Goal: Task Accomplishment & Management: Complete application form

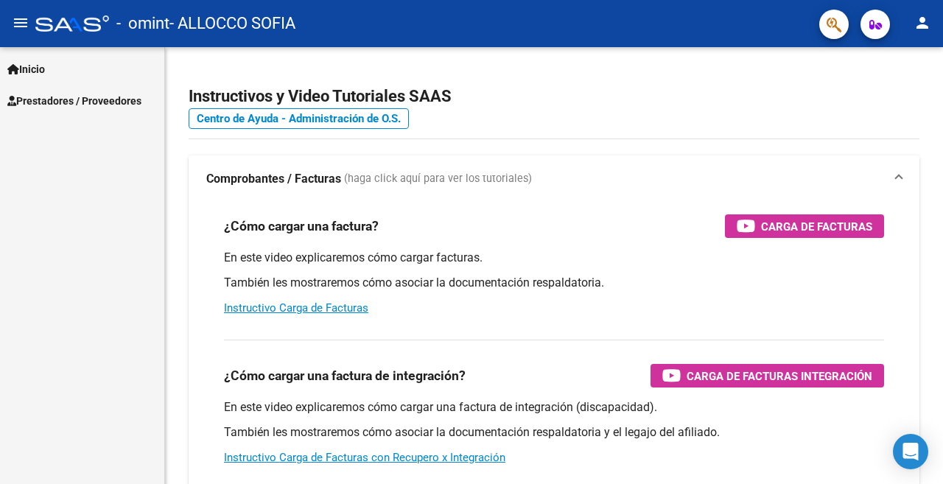
click at [66, 69] on link "Inicio" at bounding box center [82, 69] width 164 height 32
click at [55, 71] on link "Inicio" at bounding box center [82, 69] width 164 height 32
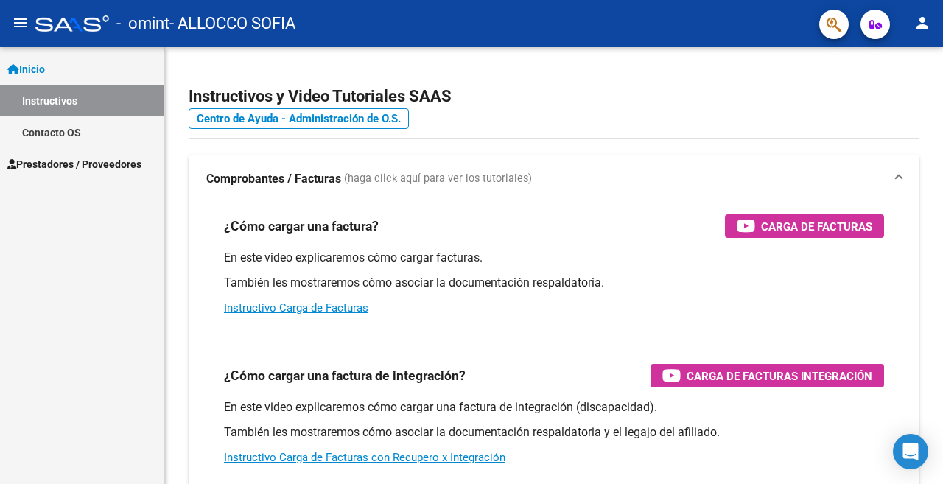
click at [54, 79] on link "Inicio" at bounding box center [82, 69] width 164 height 32
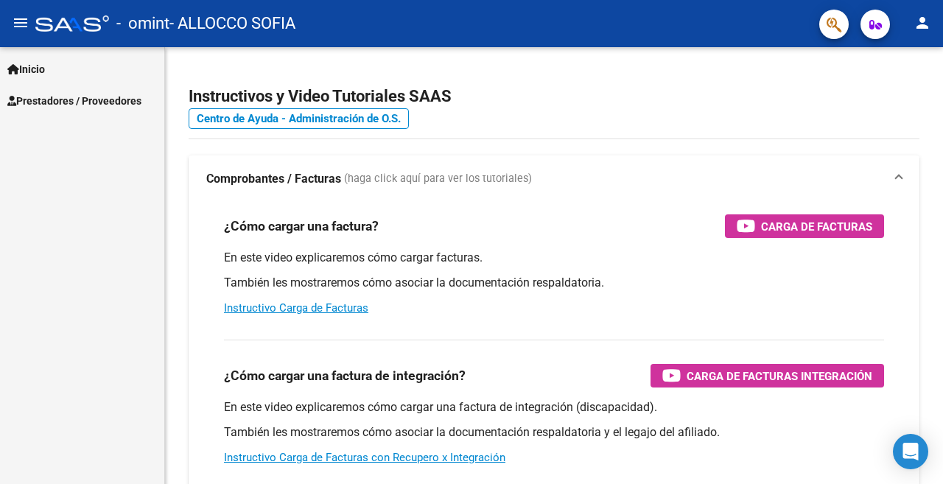
click at [78, 95] on span "Prestadores / Proveedores" at bounding box center [74, 101] width 134 height 16
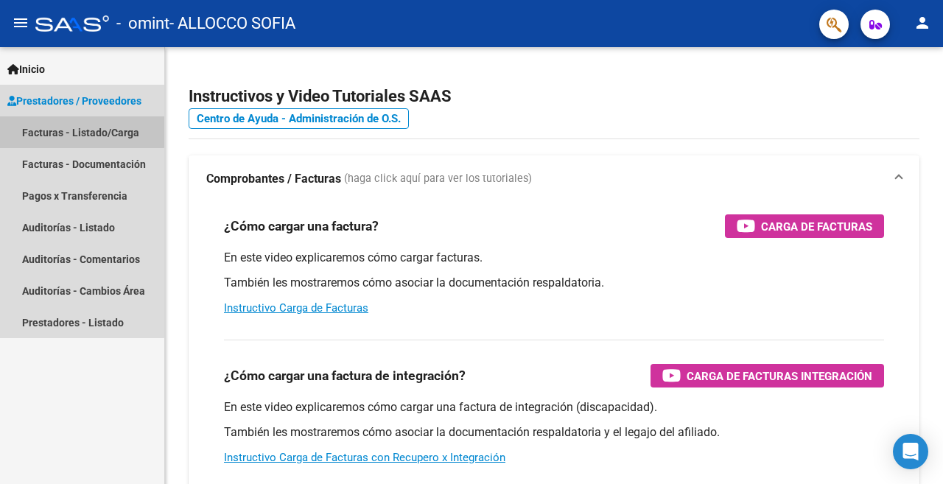
click at [62, 130] on link "Facturas - Listado/Carga" at bounding box center [82, 132] width 164 height 32
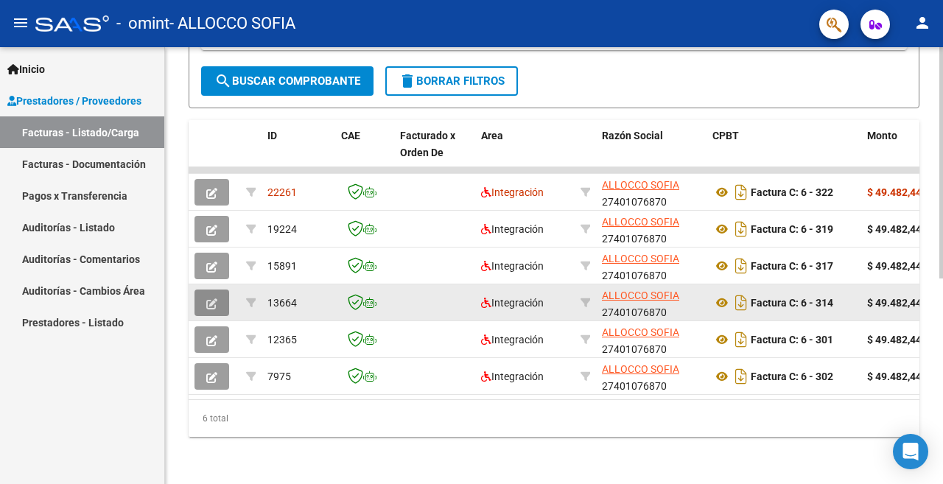
click at [210, 298] on icon "button" at bounding box center [211, 303] width 11 height 11
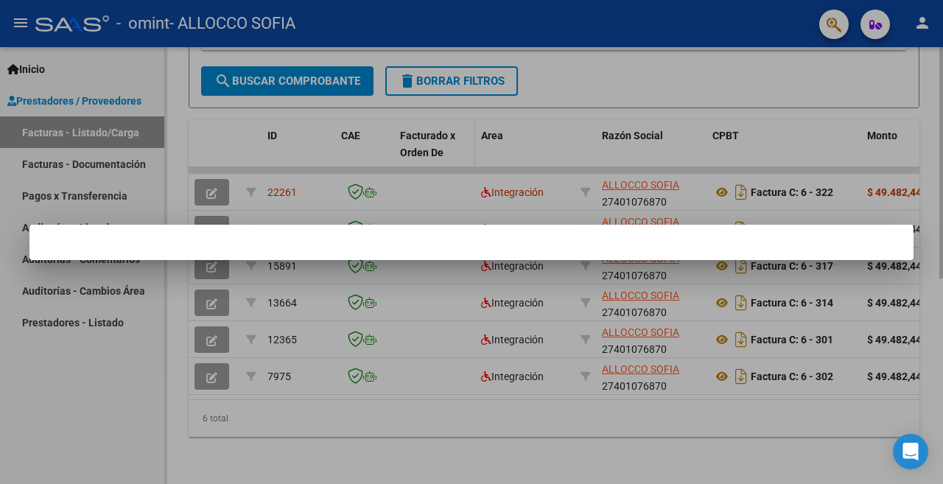
drag, startPoint x: 642, startPoint y: 75, endPoint x: 423, endPoint y: 129, distance: 225.4
click at [640, 75] on div at bounding box center [471, 242] width 943 height 484
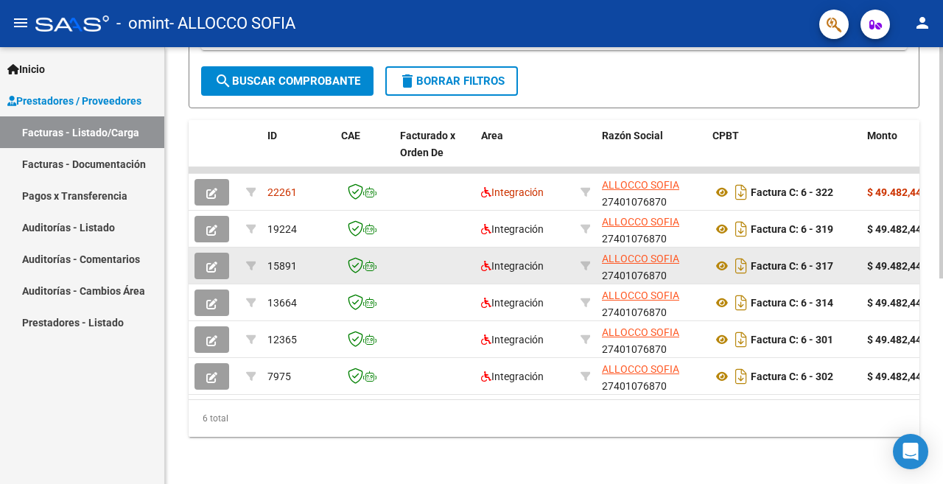
scroll to position [388, 0]
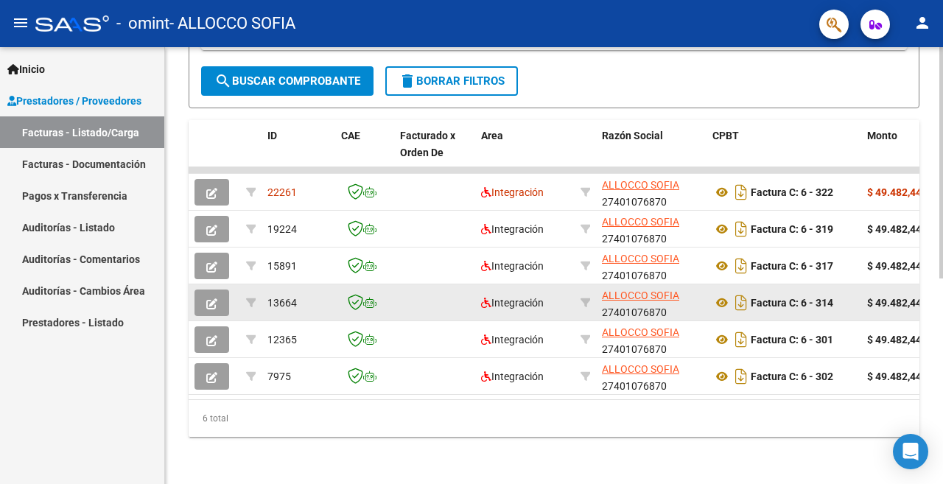
click at [203, 292] on button "button" at bounding box center [212, 303] width 35 height 27
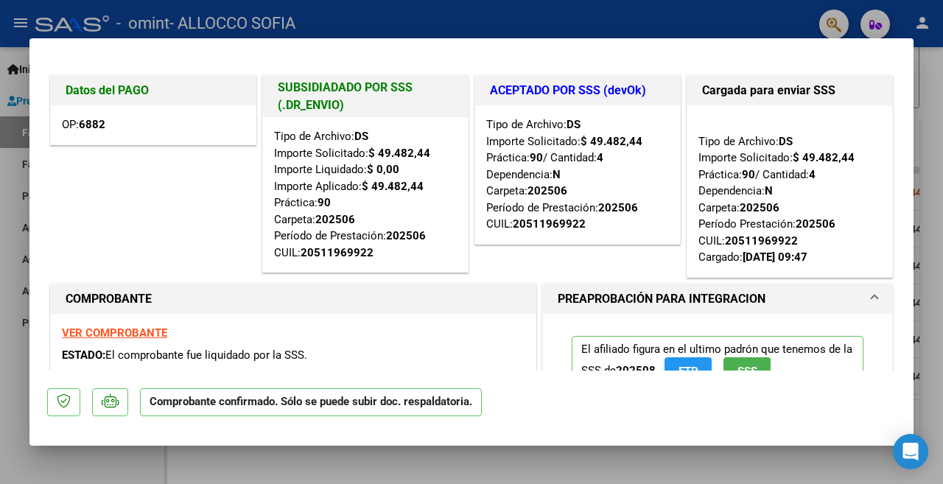
click at [422, 24] on div at bounding box center [471, 242] width 943 height 484
type input "$ 0,00"
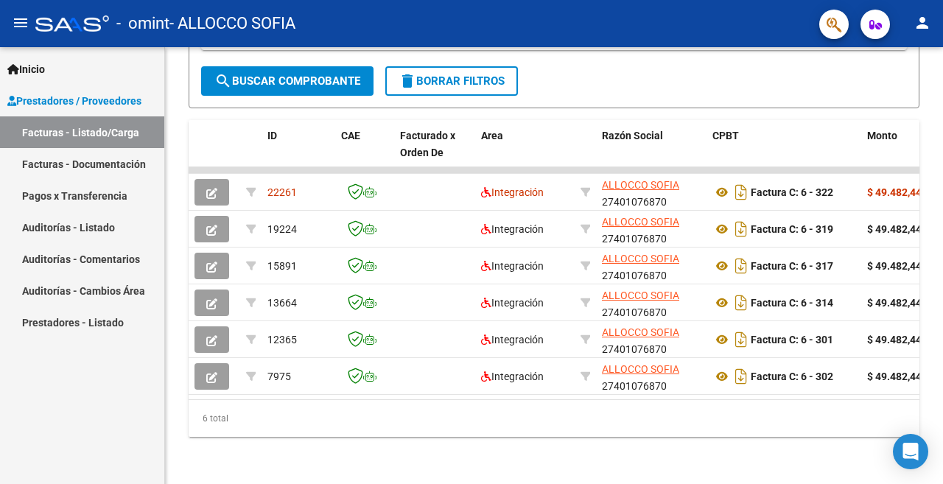
click at [78, 194] on link "Pagos x Transferencia" at bounding box center [82, 196] width 164 height 32
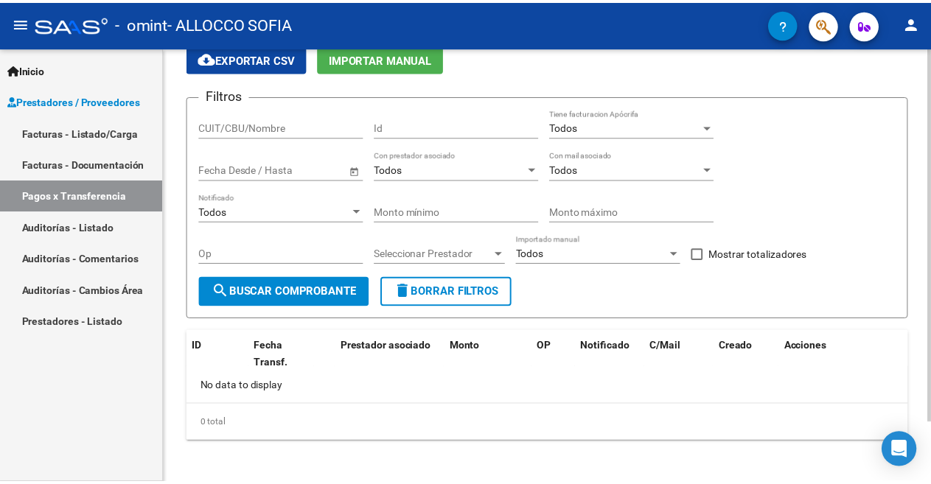
scroll to position [69, 0]
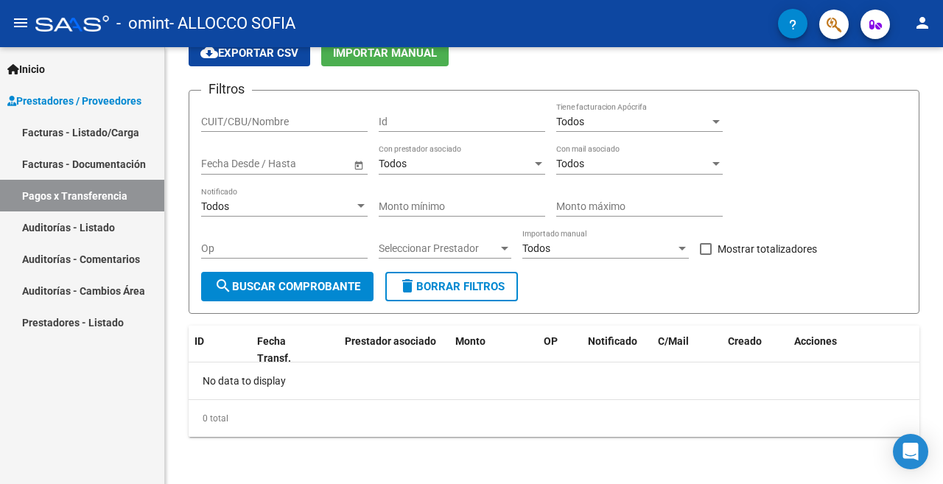
click at [49, 104] on span "Prestadores / Proveedores" at bounding box center [74, 101] width 134 height 16
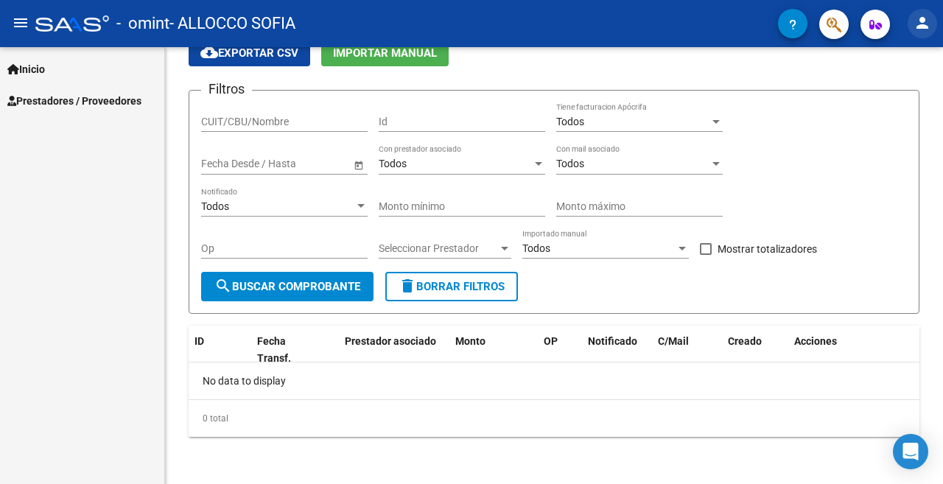
click at [915, 20] on mat-icon "person" at bounding box center [923, 23] width 18 height 18
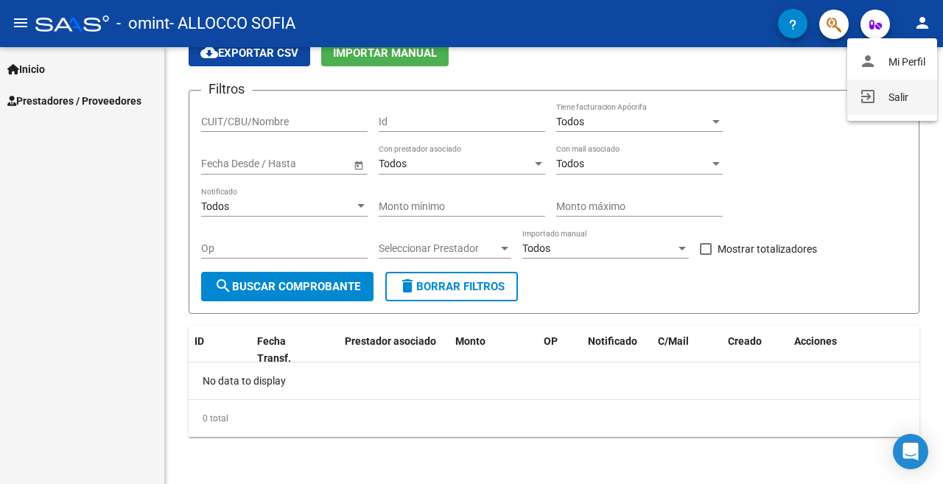
click at [920, 92] on button "exit_to_app Salir" at bounding box center [892, 97] width 90 height 35
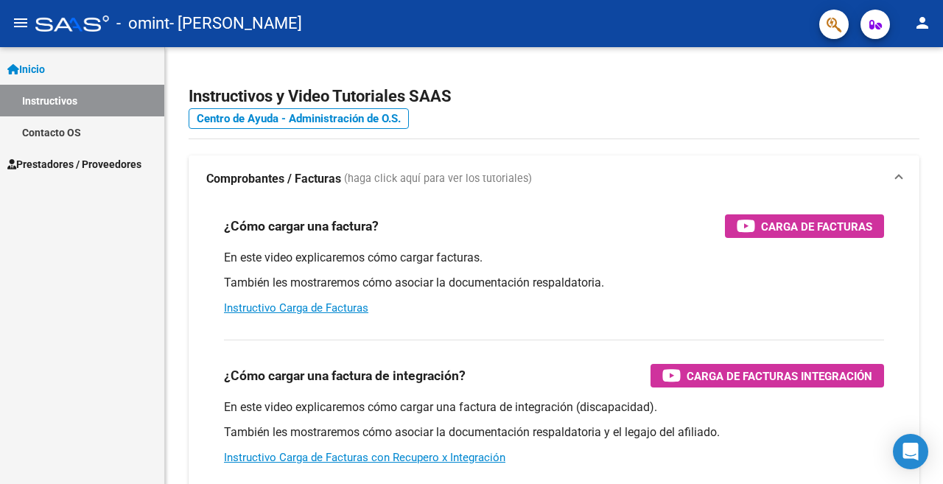
drag, startPoint x: 0, startPoint y: 0, endPoint x: 432, endPoint y: 417, distance: 600.4
click at [432, 417] on div "En este video explicaremos cómo cargar una factura de integración (discapacidad…" at bounding box center [554, 432] width 660 height 66
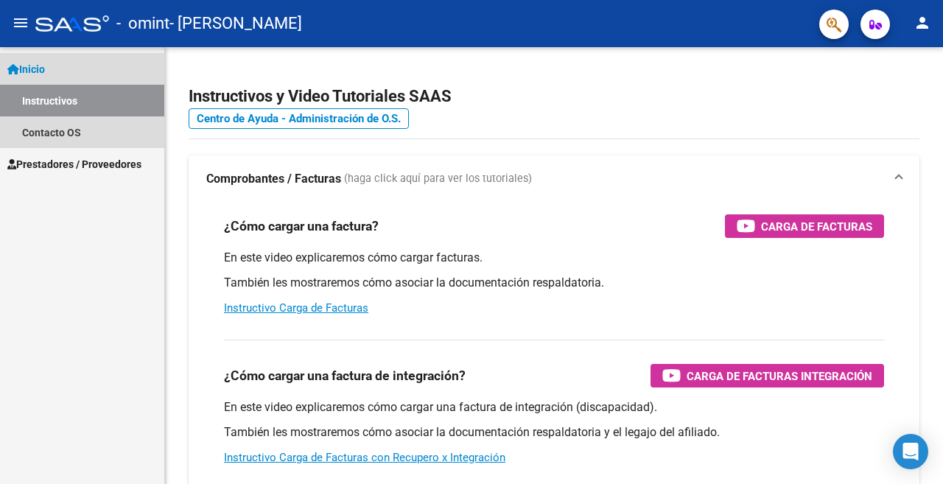
click at [26, 80] on link "Inicio" at bounding box center [82, 69] width 164 height 32
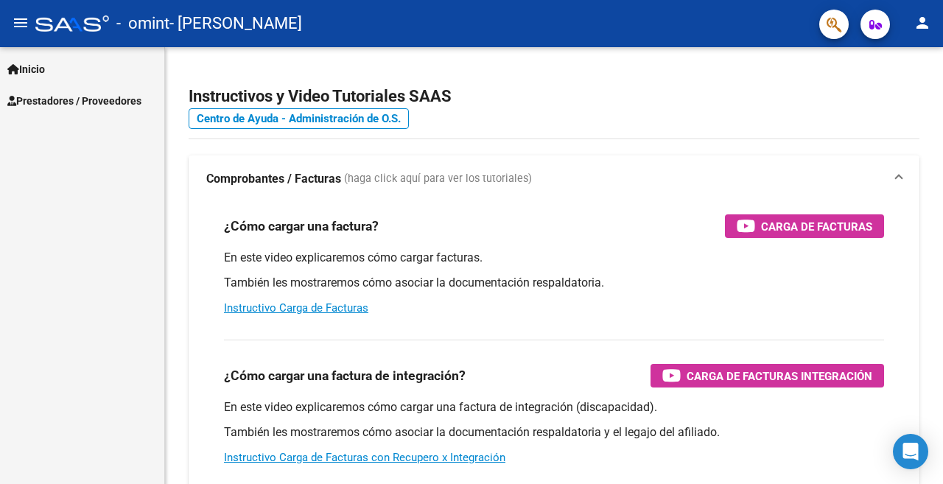
click at [33, 91] on link "Prestadores / Proveedores" at bounding box center [82, 101] width 164 height 32
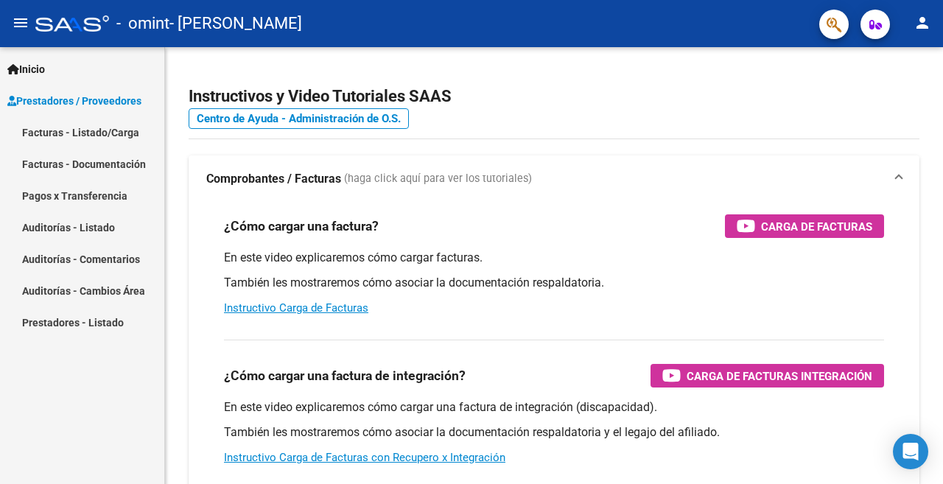
click at [57, 136] on link "Facturas - Listado/Carga" at bounding box center [82, 132] width 164 height 32
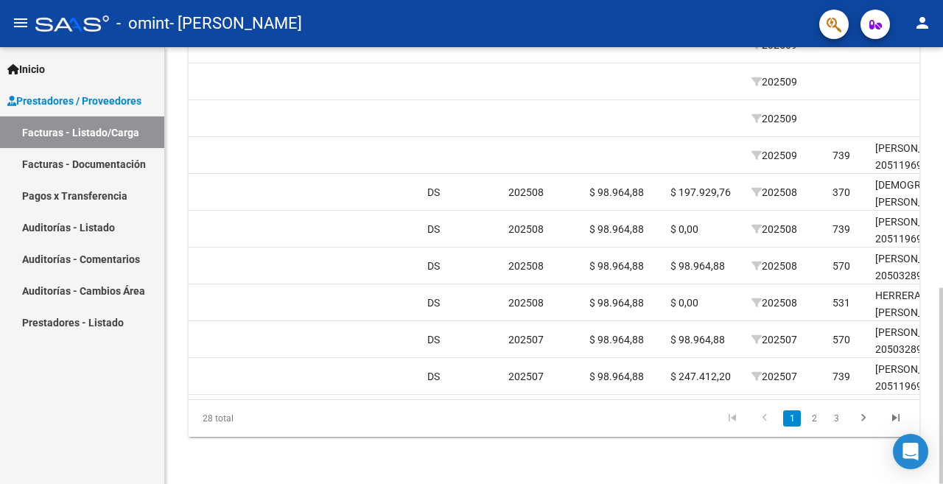
scroll to position [0, 1770]
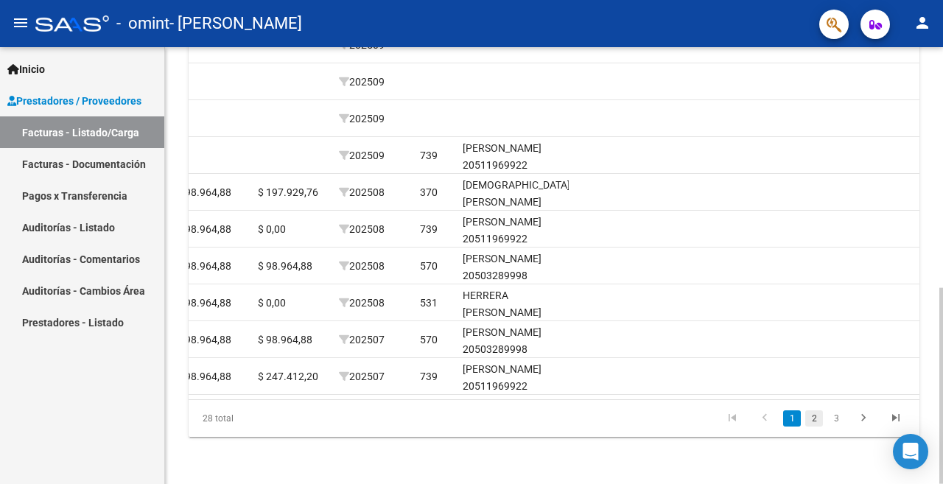
click at [814, 419] on link "2" at bounding box center [814, 418] width 18 height 16
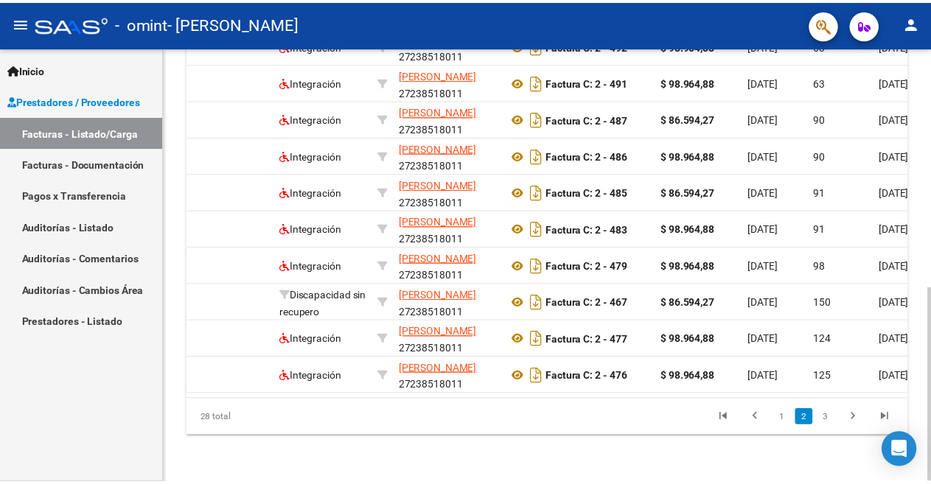
scroll to position [0, 77]
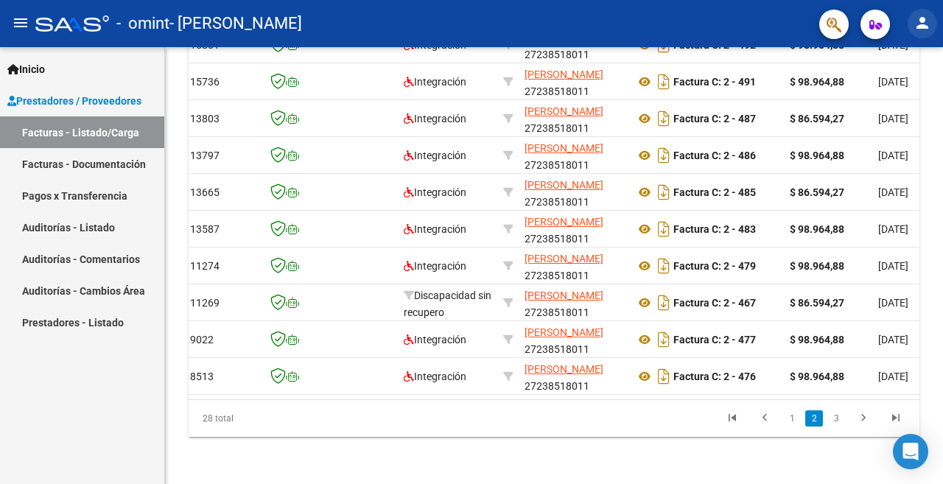
click at [911, 31] on button "person" at bounding box center [922, 23] width 29 height 29
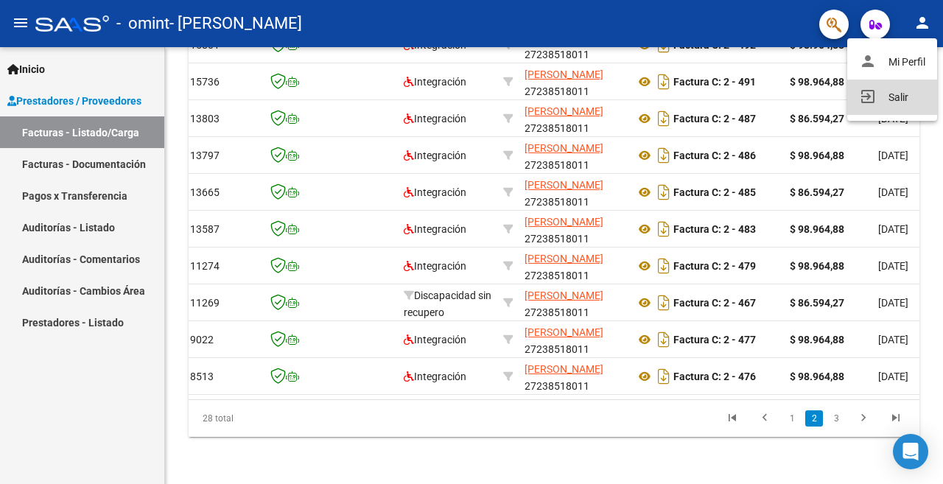
click at [895, 92] on button "exit_to_app Salir" at bounding box center [892, 97] width 90 height 35
